Goal: Task Accomplishment & Management: Use online tool/utility

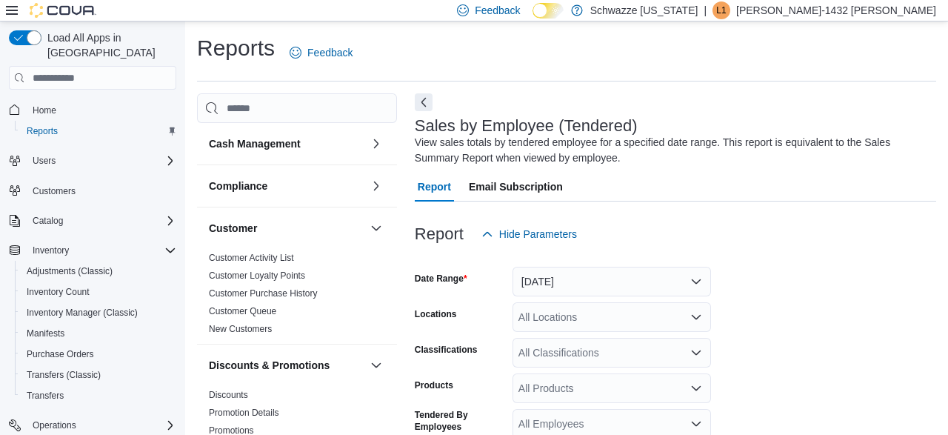
scroll to position [50, 0]
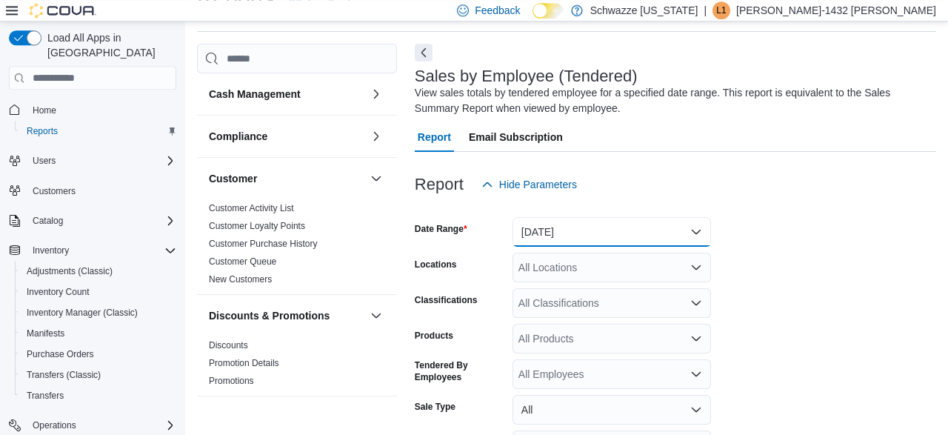
click at [570, 238] on button "[DATE]" at bounding box center [612, 232] width 199 height 30
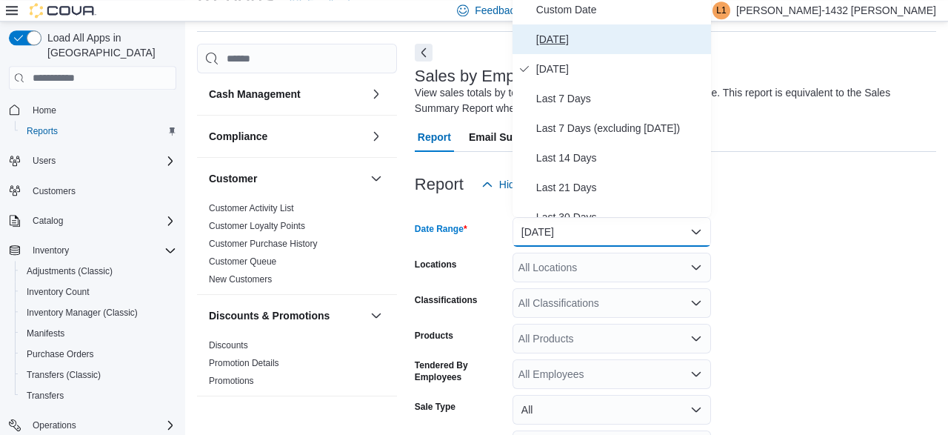
click at [547, 34] on span "[DATE]" at bounding box center [620, 39] width 169 height 18
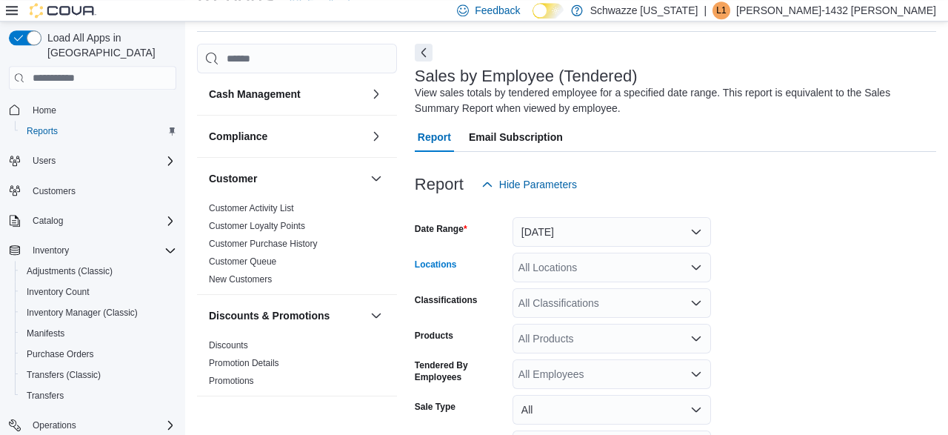
click at [598, 269] on div "All Locations" at bounding box center [612, 268] width 199 height 30
type input "******"
click at [611, 238] on span "RGO 3 Grants" at bounding box center [585, 240] width 66 height 15
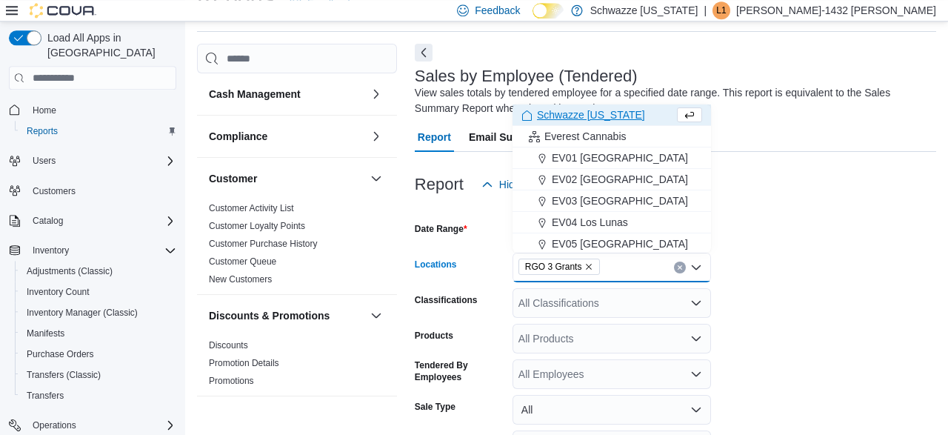
click at [920, 208] on div at bounding box center [675, 208] width 521 height 18
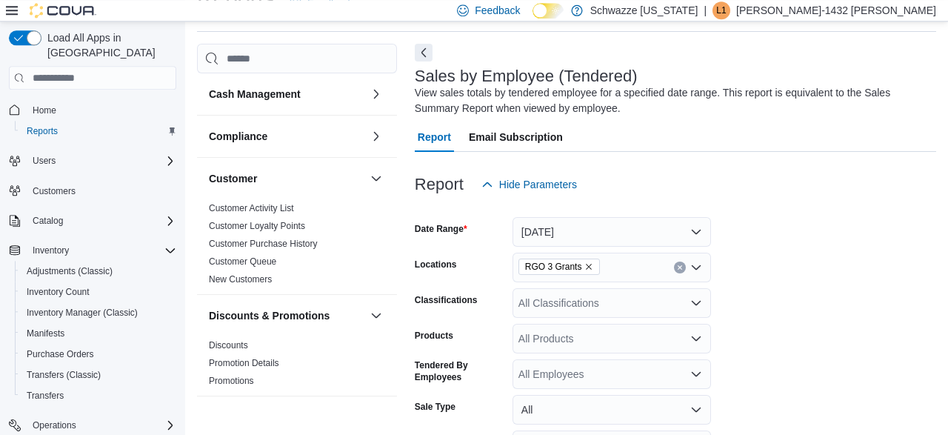
scroll to position [181, 0]
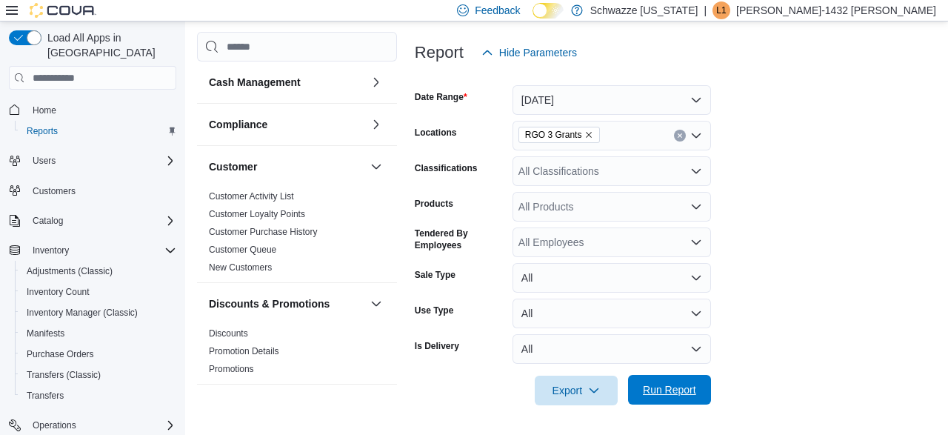
drag, startPoint x: 668, startPoint y: 399, endPoint x: 656, endPoint y: 398, distance: 11.9
click at [669, 396] on span "Run Report" at bounding box center [669, 390] width 65 height 30
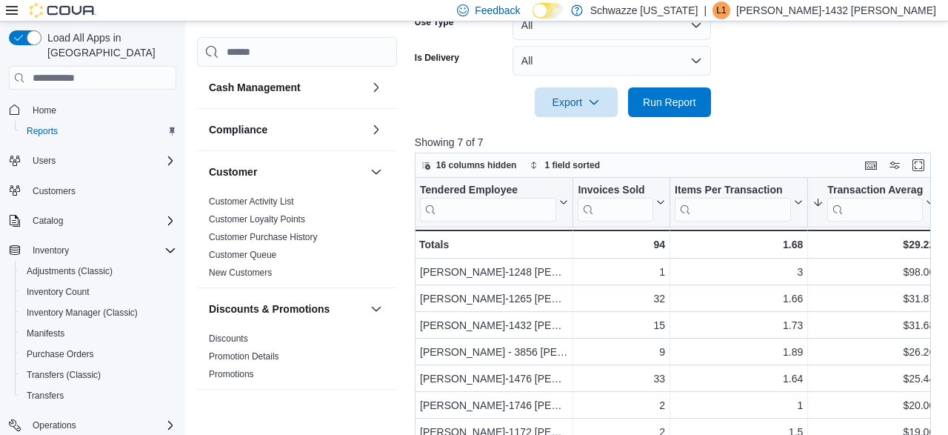
scroll to position [547, 0]
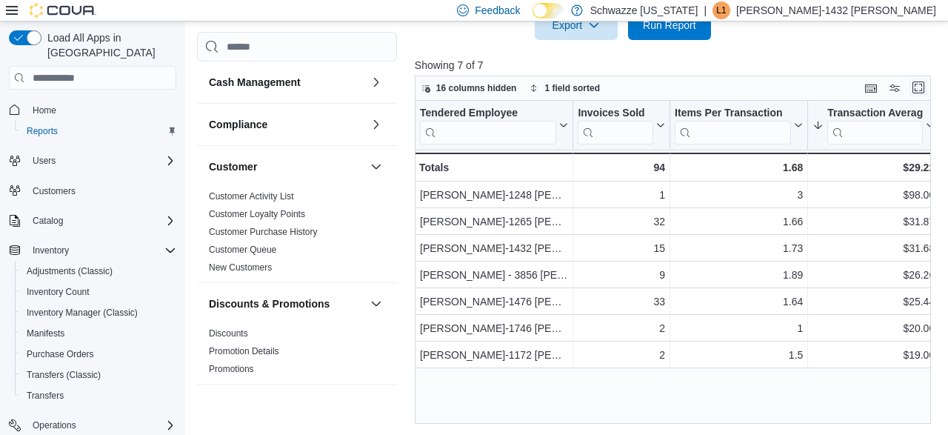
click at [919, 92] on button "Enter fullscreen" at bounding box center [919, 88] width 18 height 18
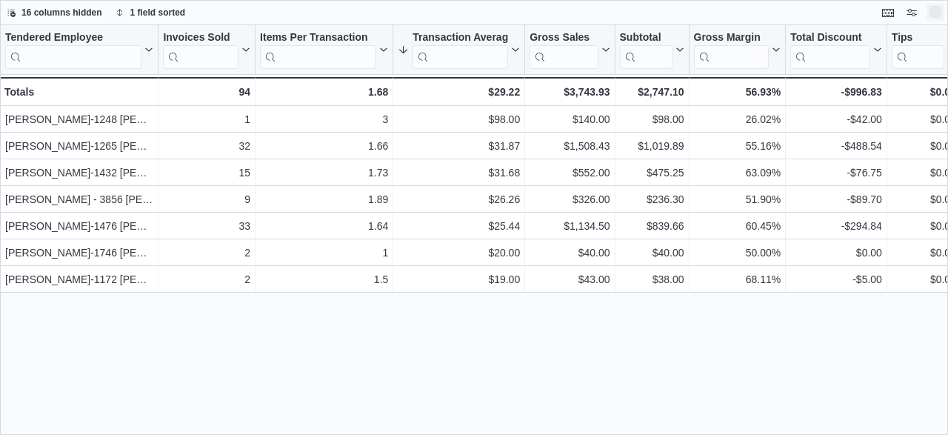
scroll to position [0, 0]
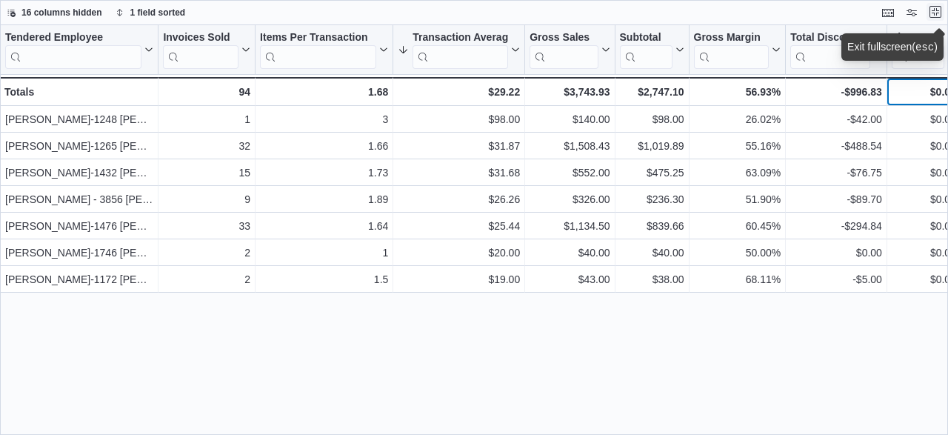
click at [919, 92] on div "$0.00" at bounding box center [924, 92] width 64 height 18
